Goal: Find specific page/section: Find specific page/section

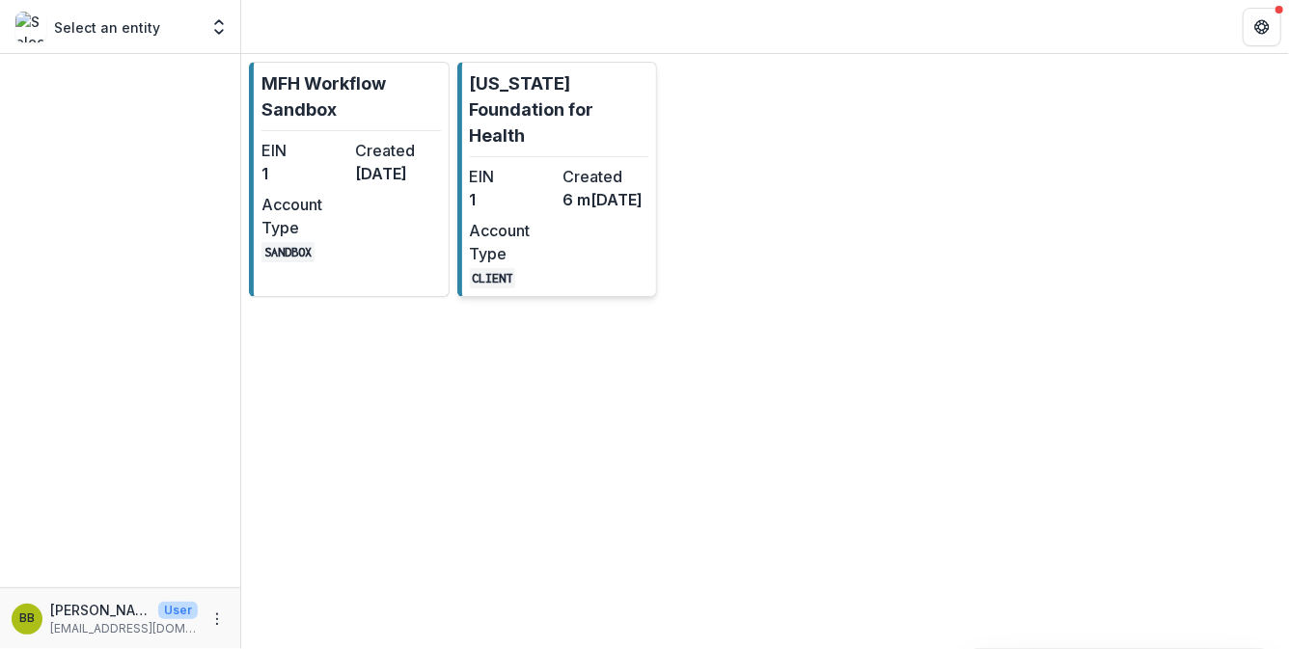
click at [564, 207] on dd "6 m[DATE]" at bounding box center [605, 199] width 86 height 23
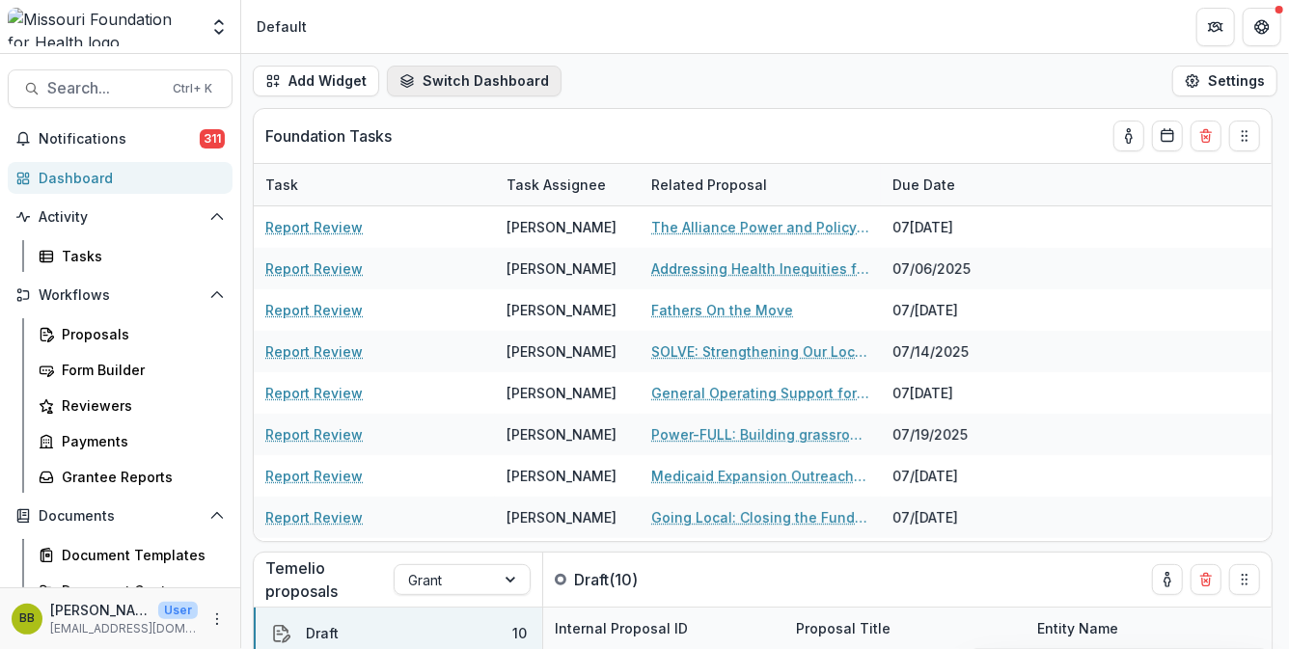
click at [433, 89] on button "Switch Dashboard" at bounding box center [474, 81] width 175 height 31
click at [86, 256] on div "Tasks" at bounding box center [139, 256] width 155 height 20
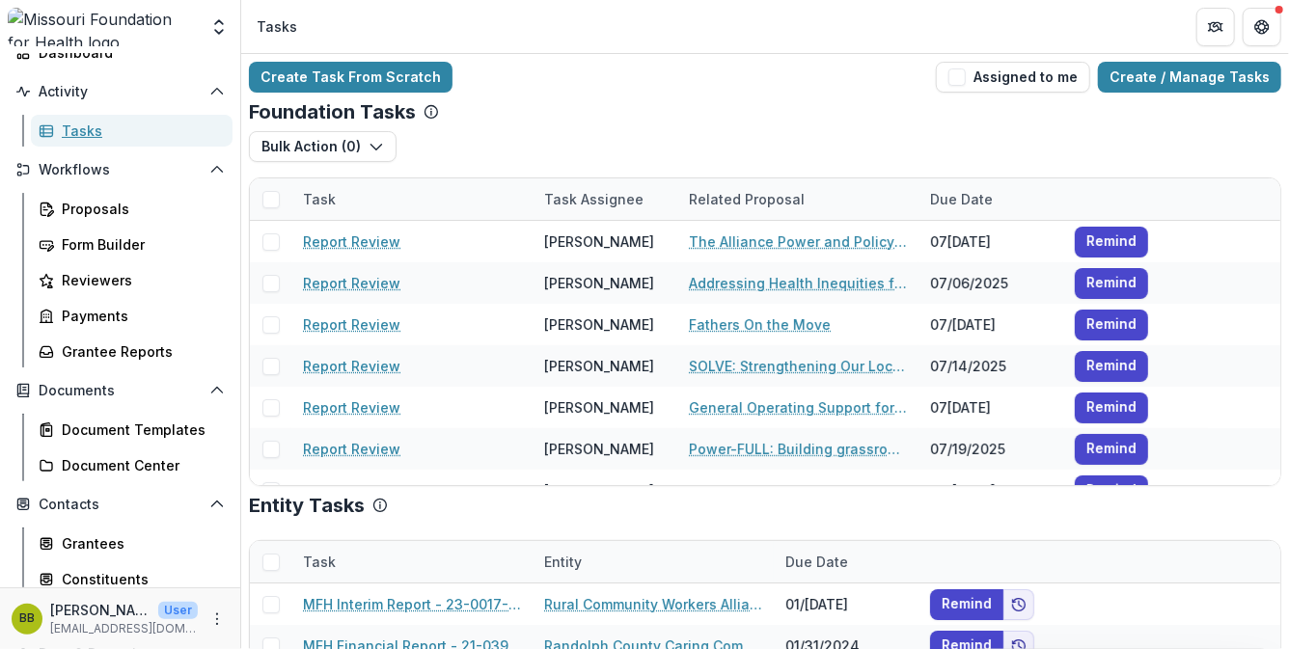
scroll to position [28, 0]
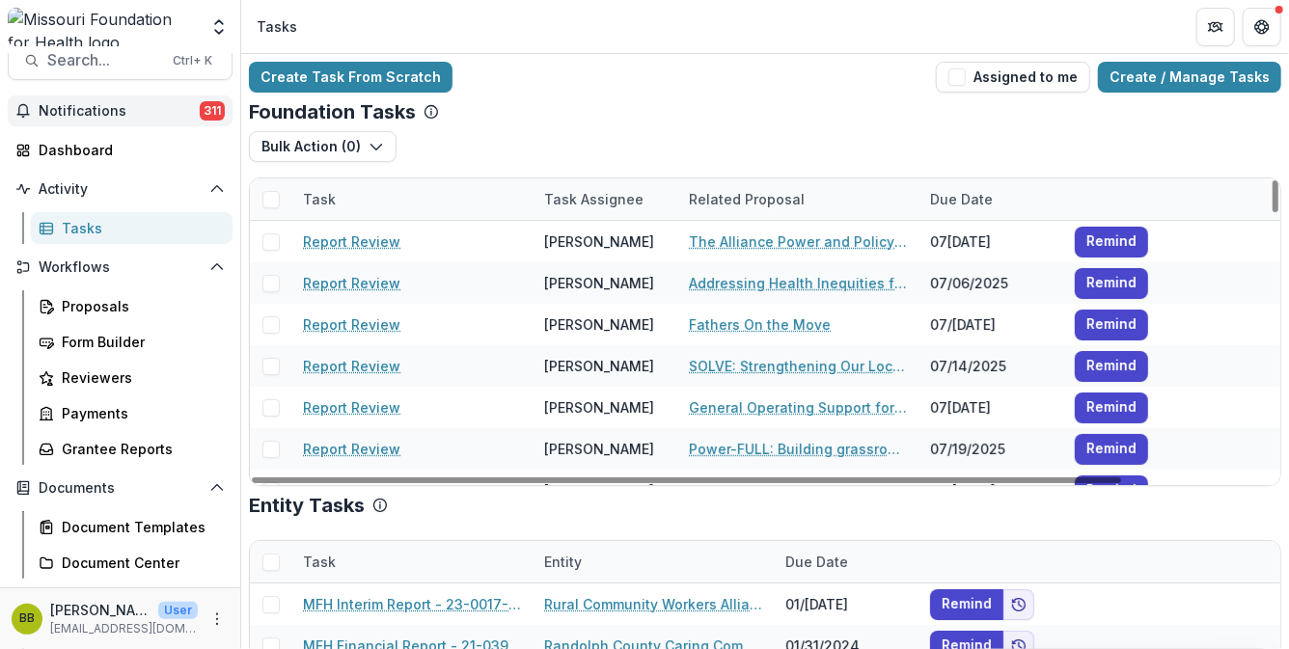
click at [141, 109] on span "Notifications" at bounding box center [119, 111] width 161 height 16
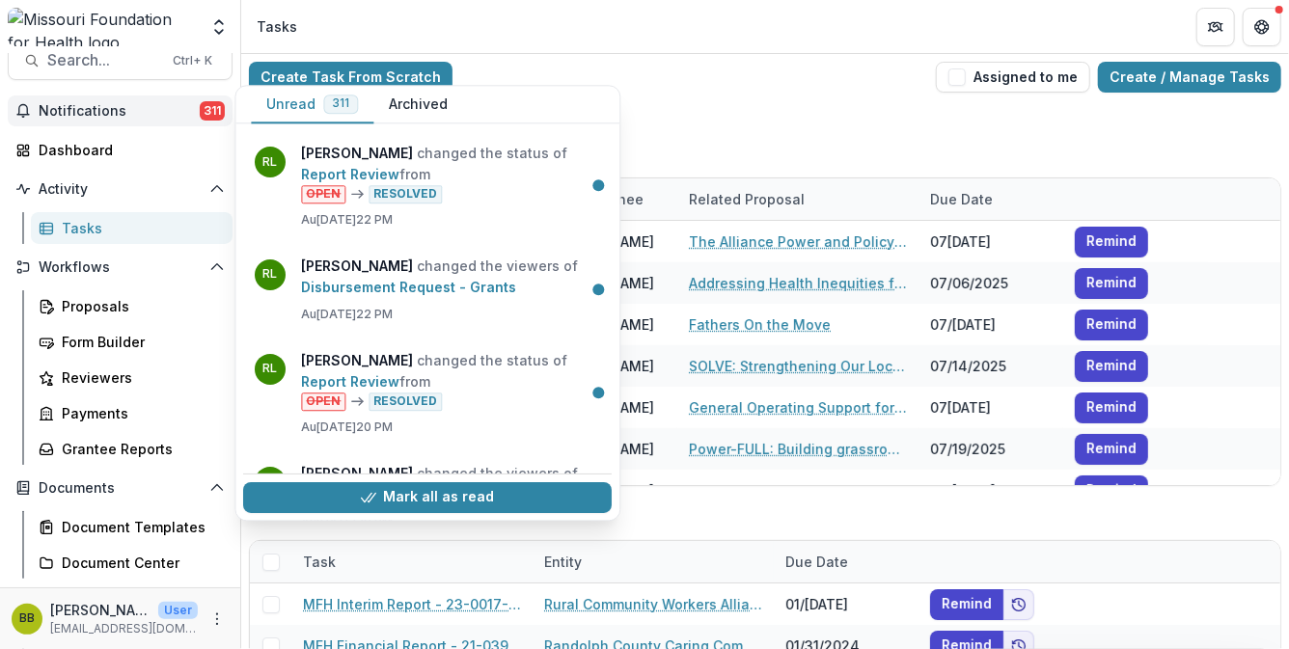
click at [141, 109] on span "Notifications" at bounding box center [119, 111] width 161 height 16
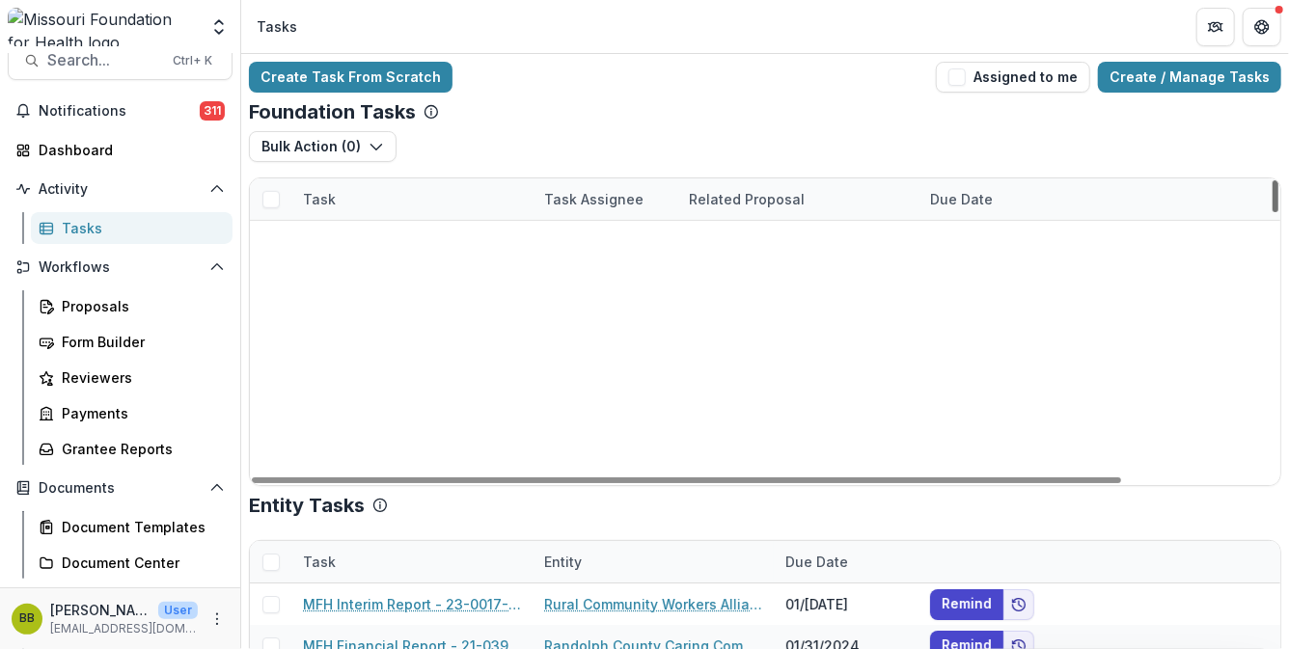
scroll to position [1617, 0]
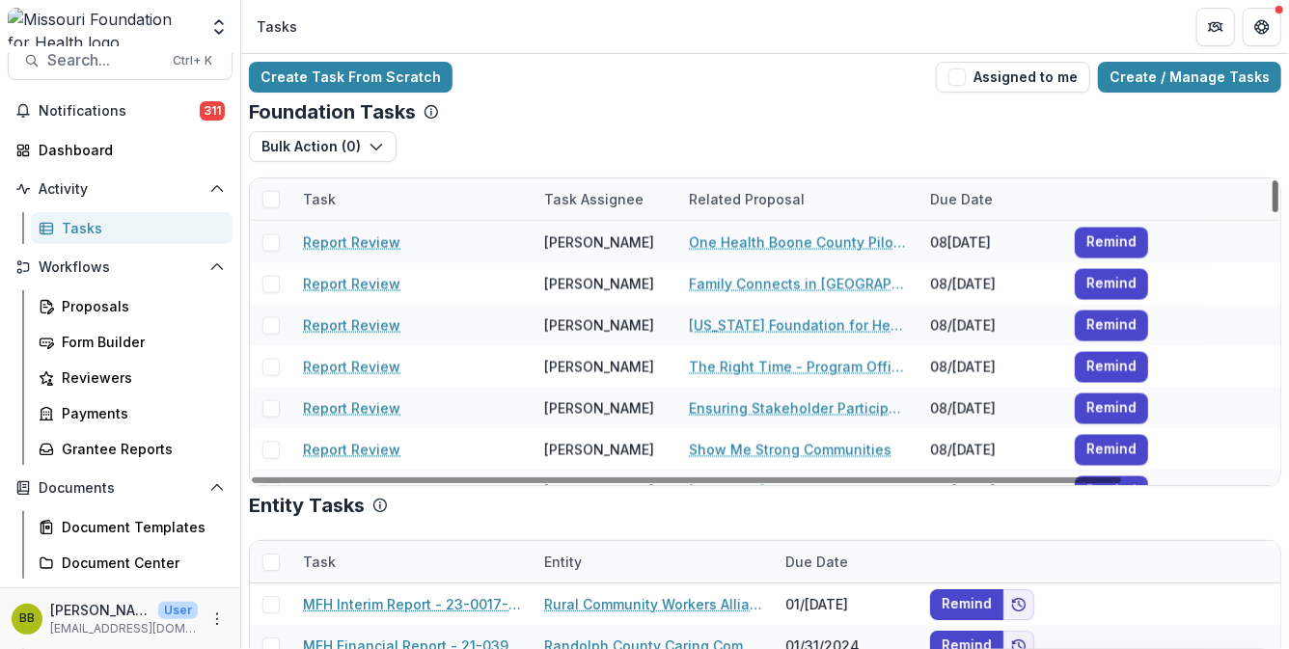
drag, startPoint x: 1272, startPoint y: 200, endPoint x: 1271, endPoint y: 273, distance: 73.3
click at [1272, 212] on div at bounding box center [1275, 196] width 6 height 32
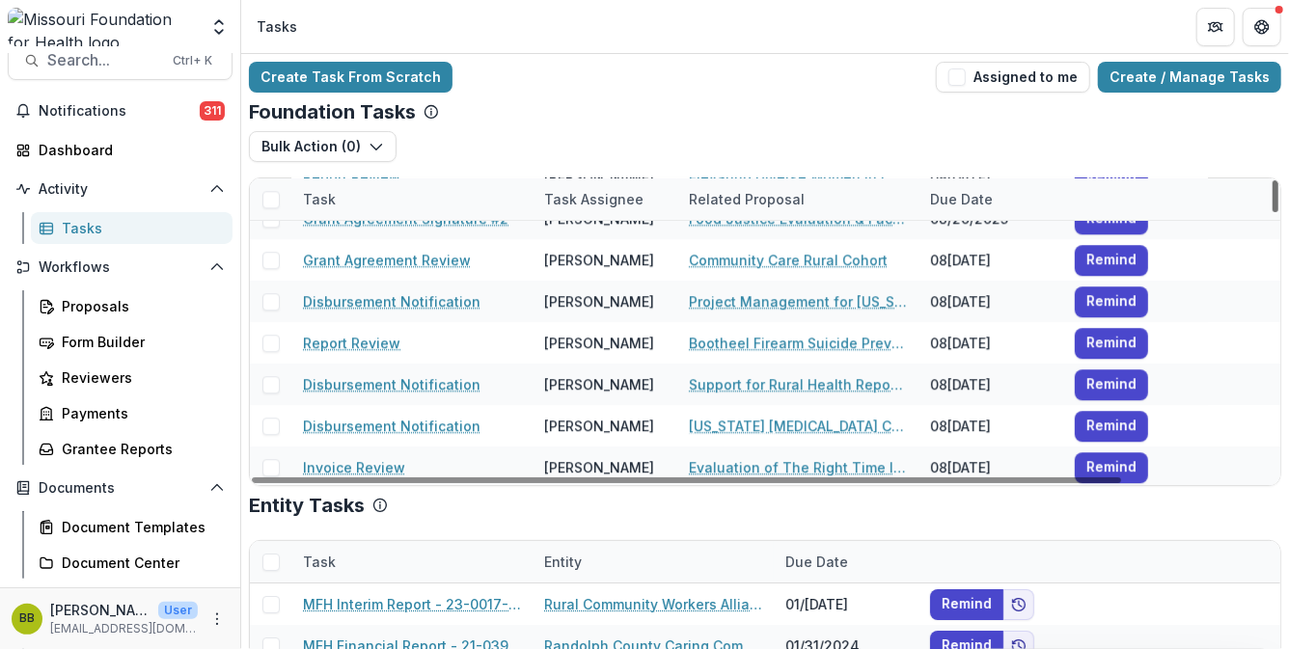
scroll to position [2749, 0]
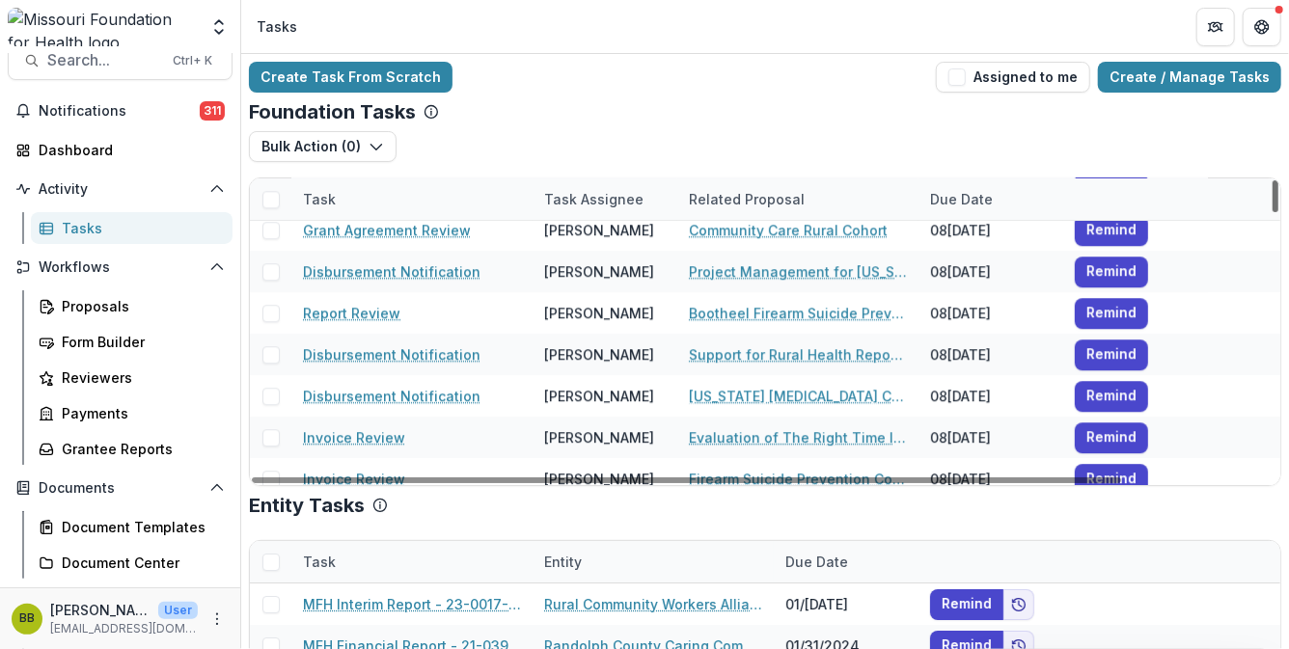
drag, startPoint x: 1271, startPoint y: 273, endPoint x: 1274, endPoint y: 325, distance: 52.2
click at [1274, 212] on div at bounding box center [1275, 196] width 6 height 32
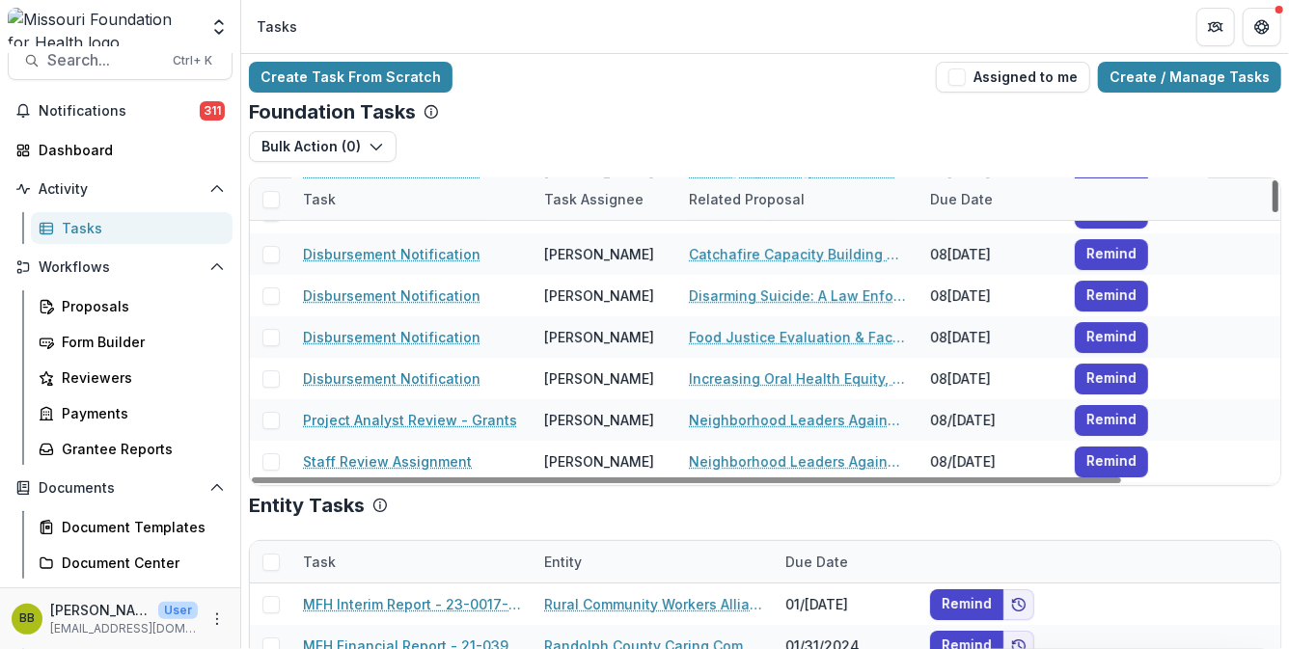
scroll to position [3543, 0]
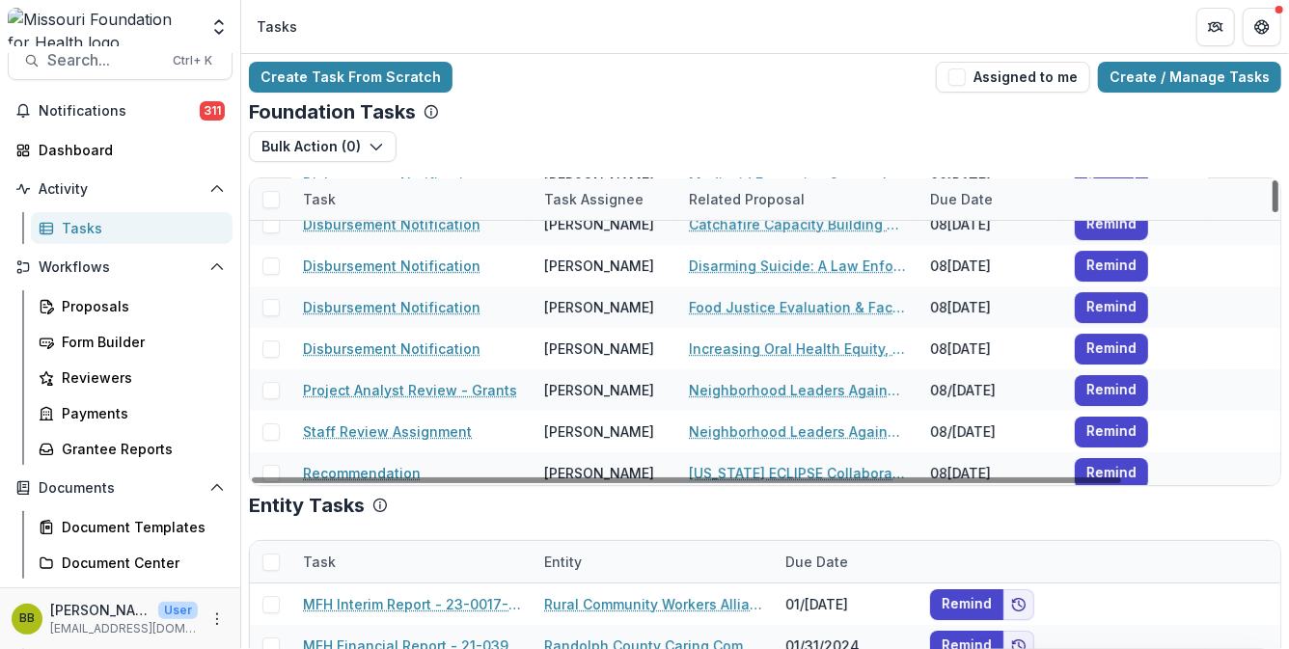
drag, startPoint x: 1274, startPoint y: 325, endPoint x: 1274, endPoint y: 362, distance: 36.7
click at [1274, 212] on div at bounding box center [1275, 196] width 6 height 32
click at [129, 68] on span "Search..." at bounding box center [104, 60] width 114 height 18
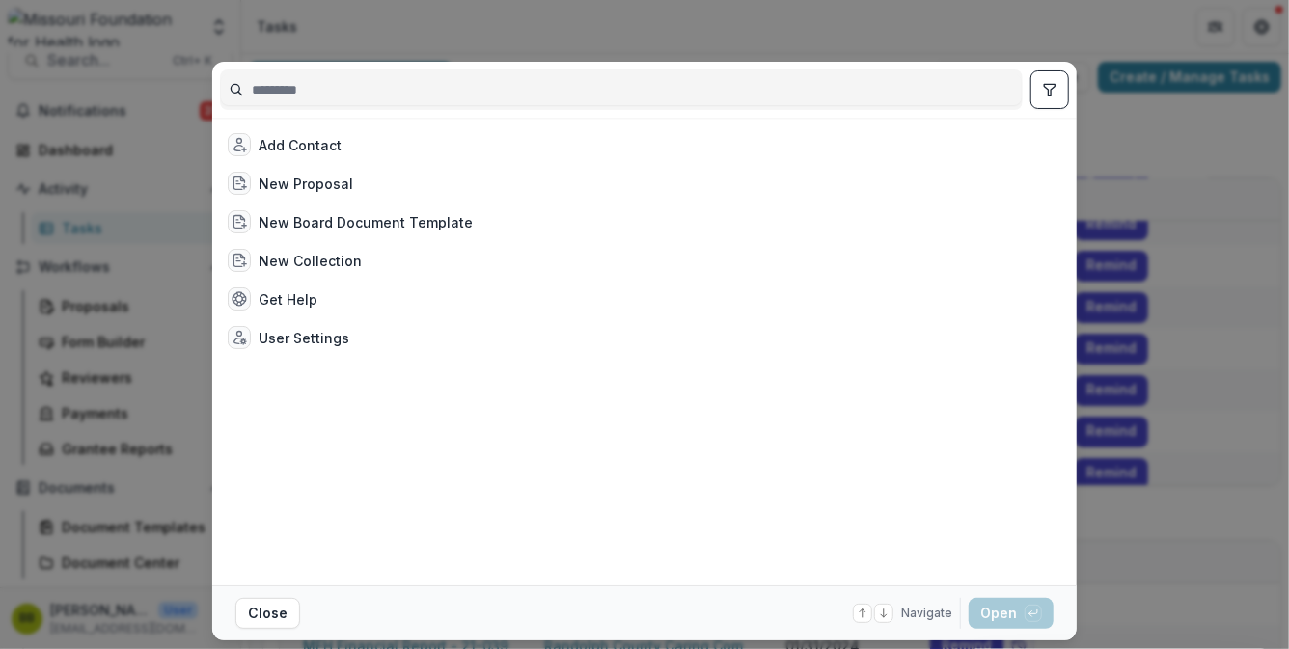
click at [1053, 84] on icon "toggle filters" at bounding box center [1049, 89] width 15 height 15
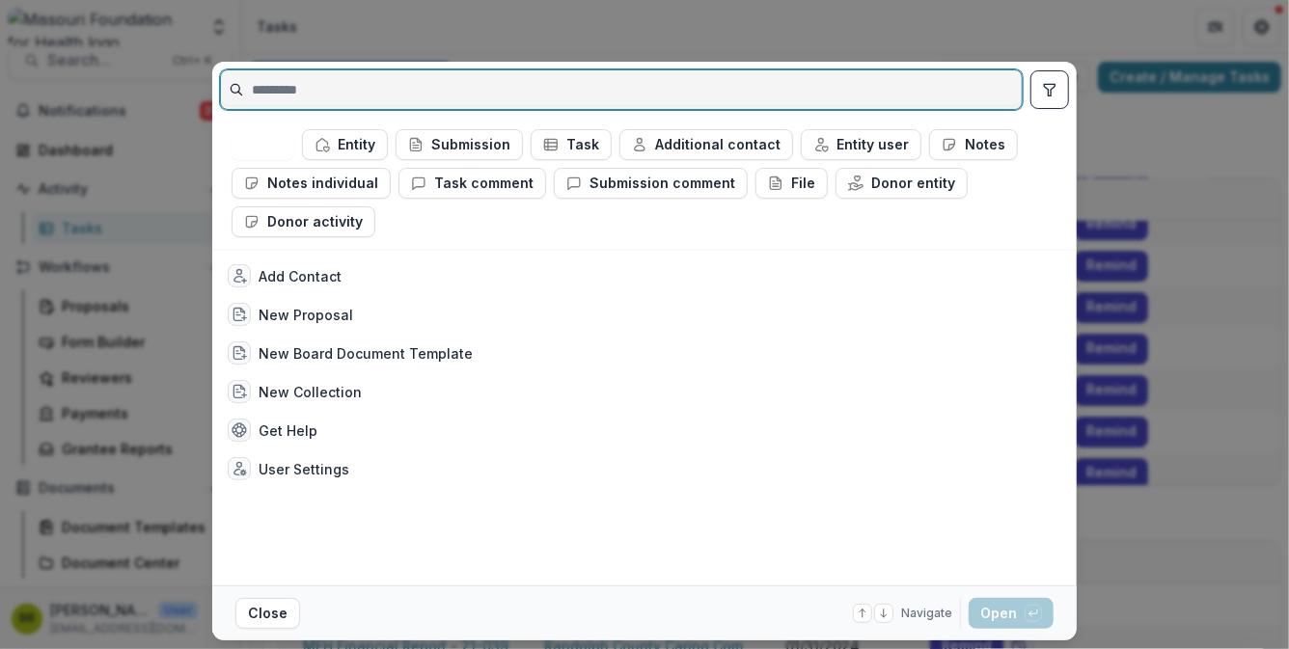
click at [865, 90] on input at bounding box center [621, 89] width 801 height 31
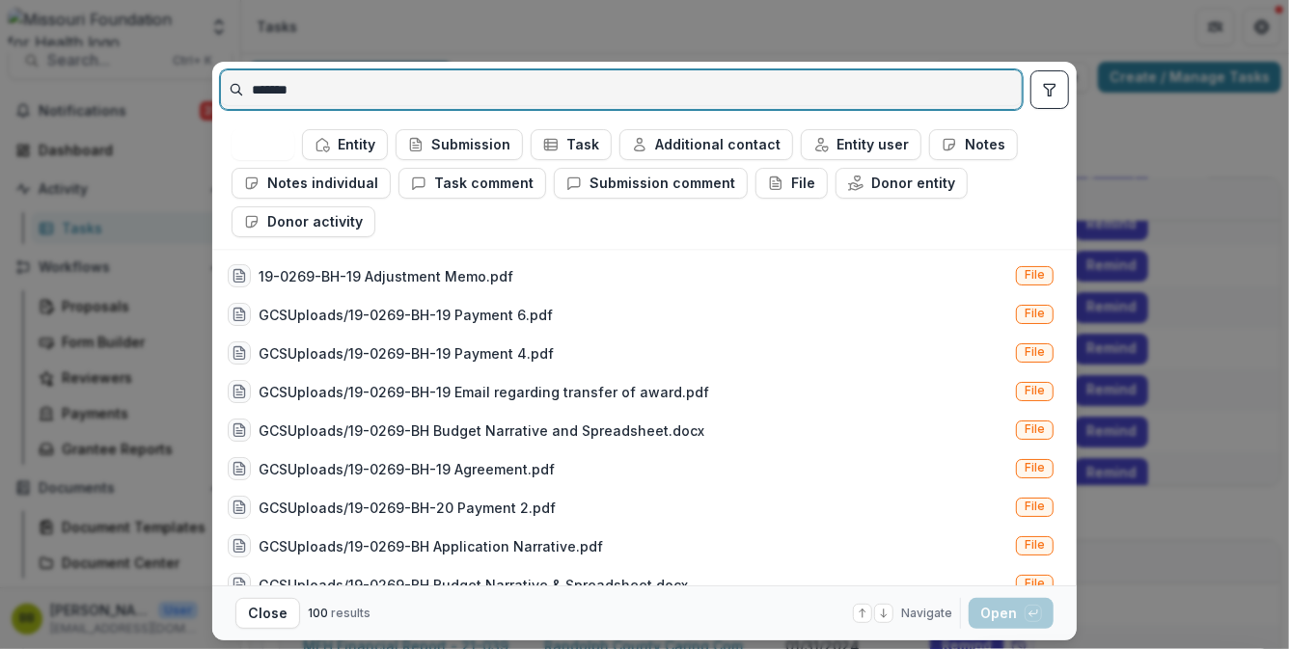
type input "*******"
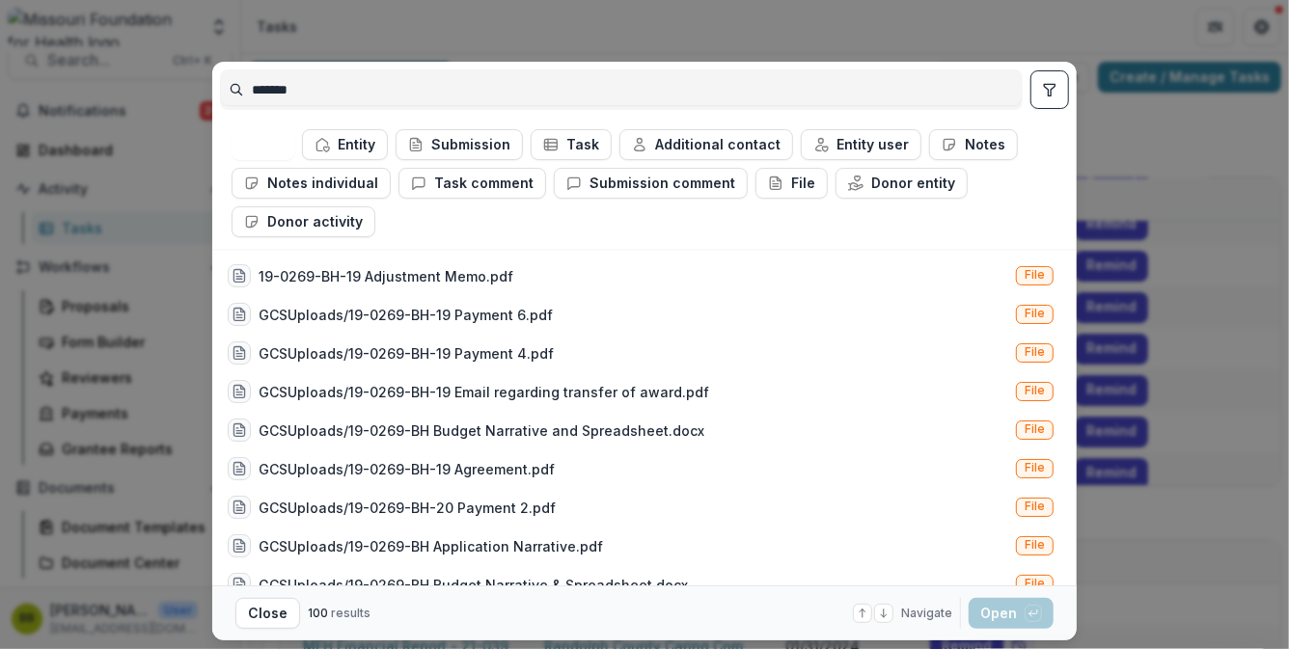
click at [1051, 84] on icon "toggle filters" at bounding box center [1049, 90] width 11 height 12
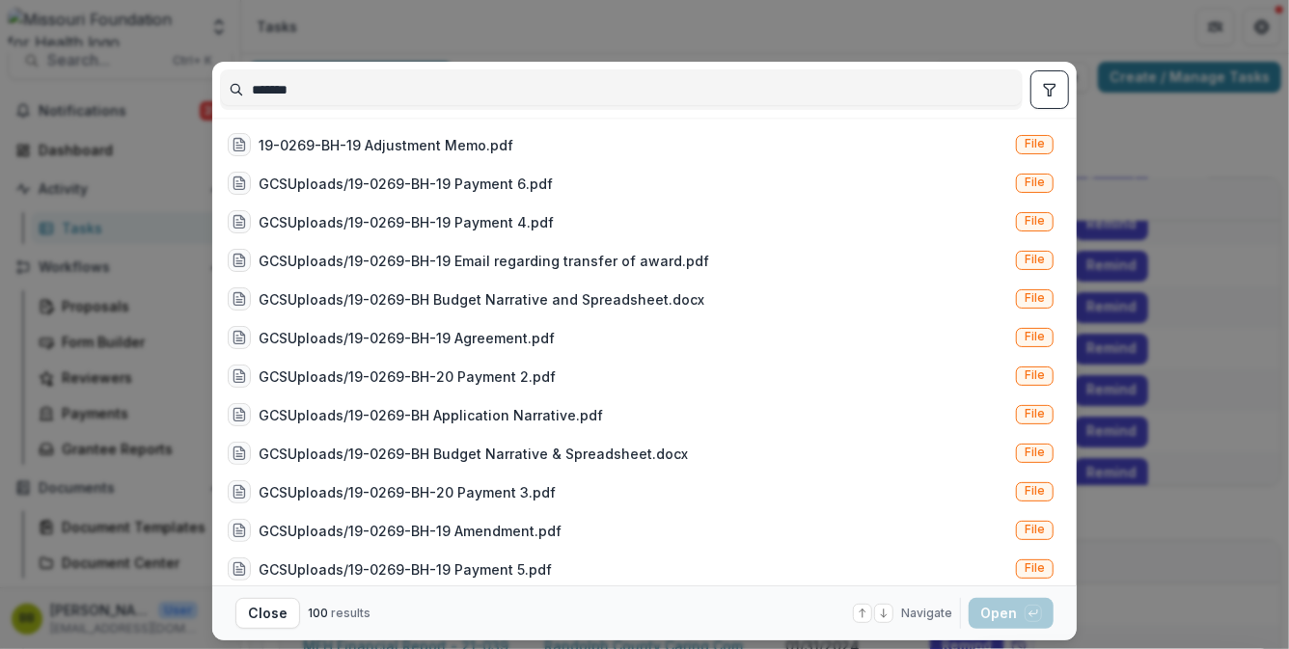
click at [1036, 95] on button "toggle filters" at bounding box center [1049, 89] width 39 height 39
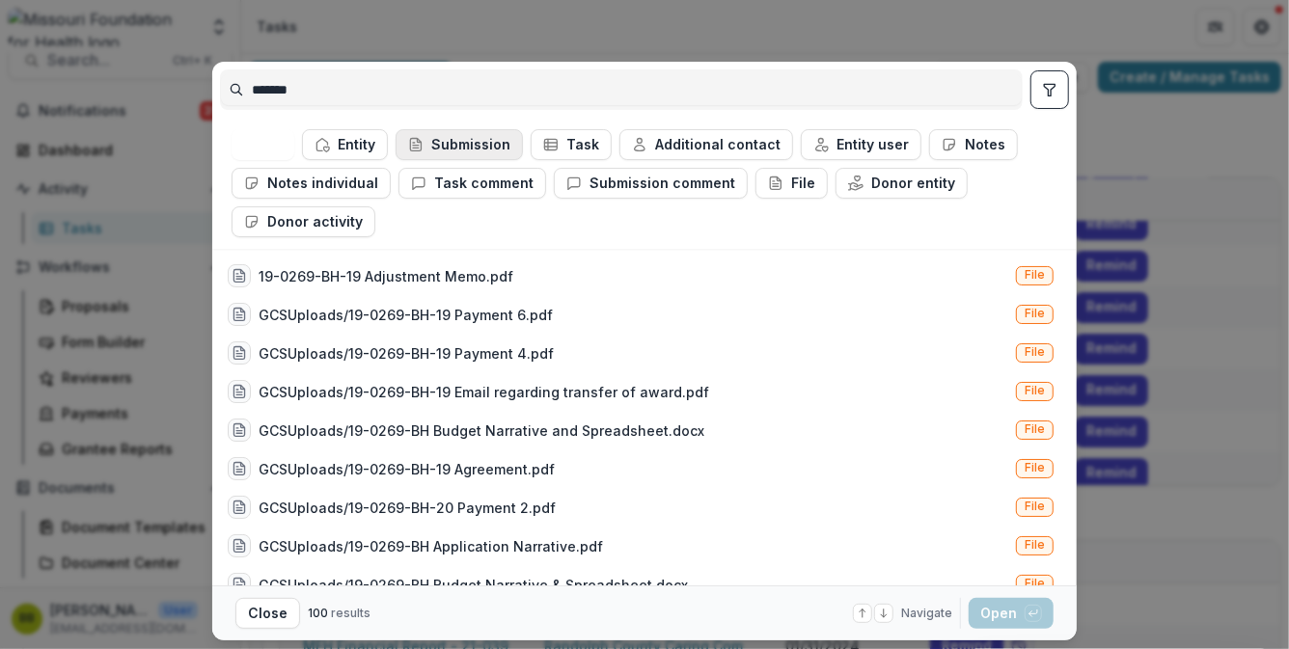
click at [461, 145] on button "Submission" at bounding box center [459, 144] width 127 height 31
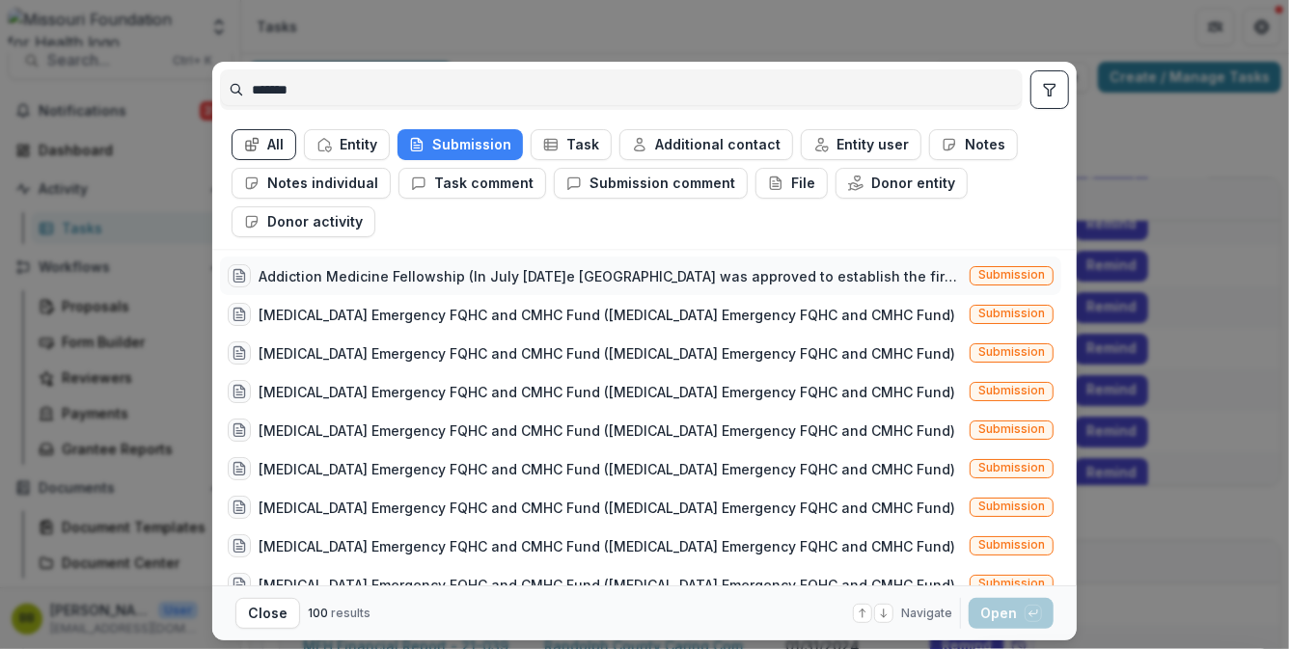
click at [667, 285] on div "Addiction Medicine Fellowship (In July [DATE]e [GEOGRAPHIC_DATA] was approved t…" at bounding box center [610, 276] width 703 height 20
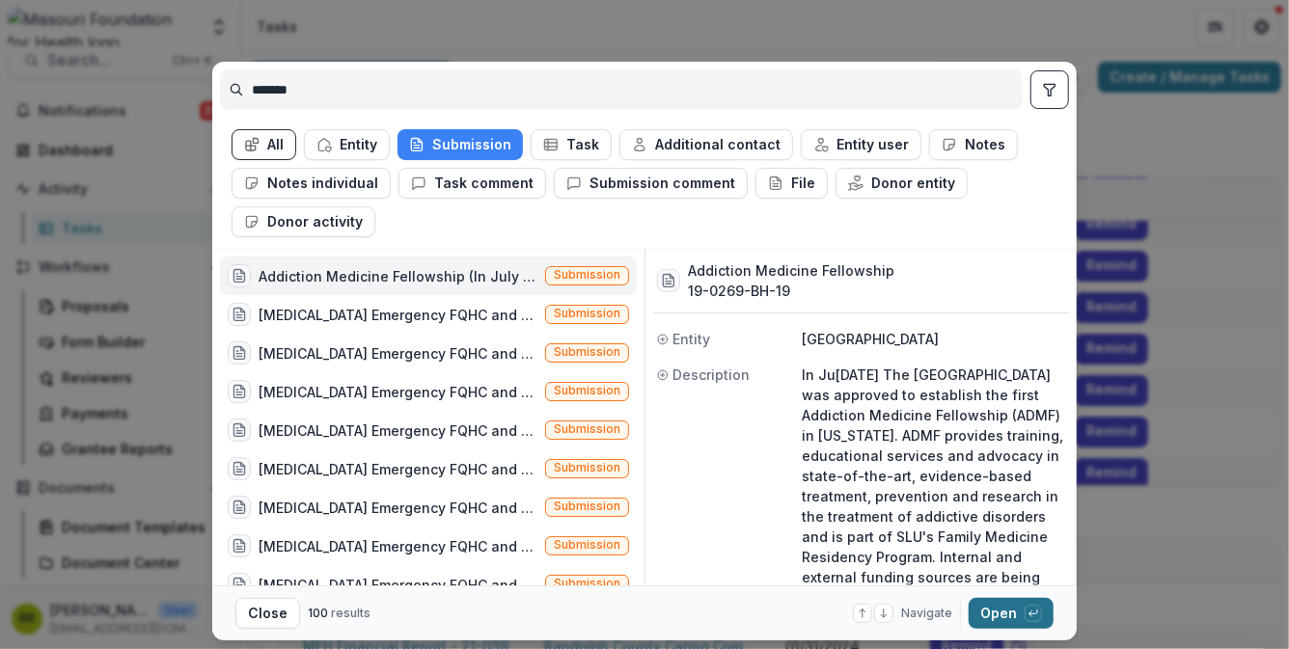
click at [992, 611] on button "Open with enter key" at bounding box center [1011, 613] width 85 height 31
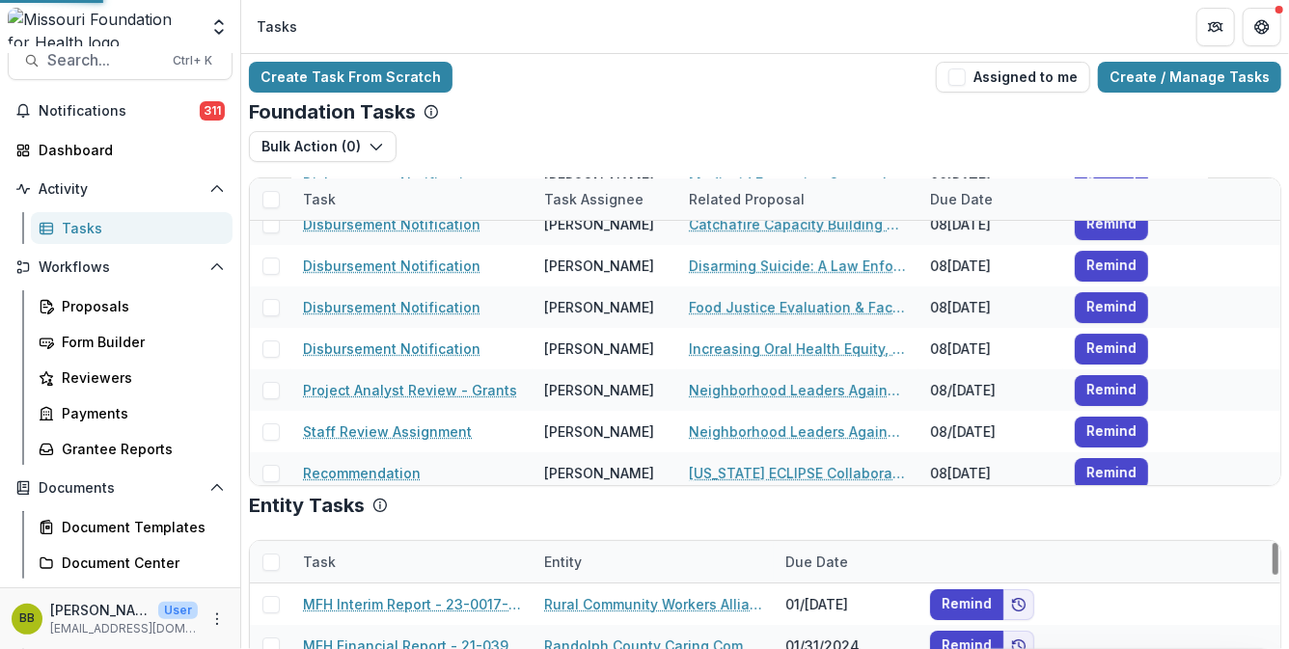
scroll to position [15, 0]
